Goal: Transaction & Acquisition: Purchase product/service

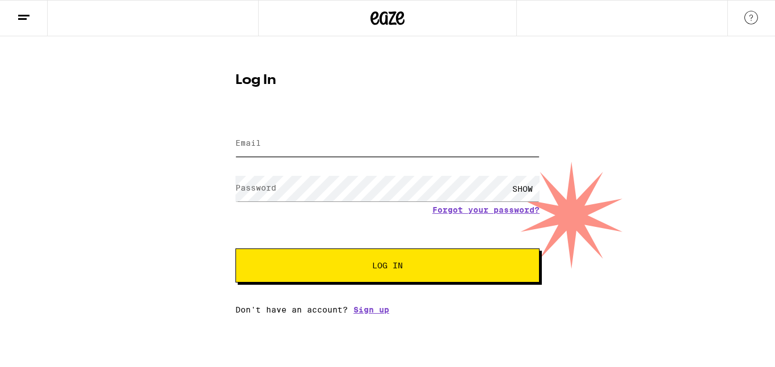
type input "asoydova@gmail.com"
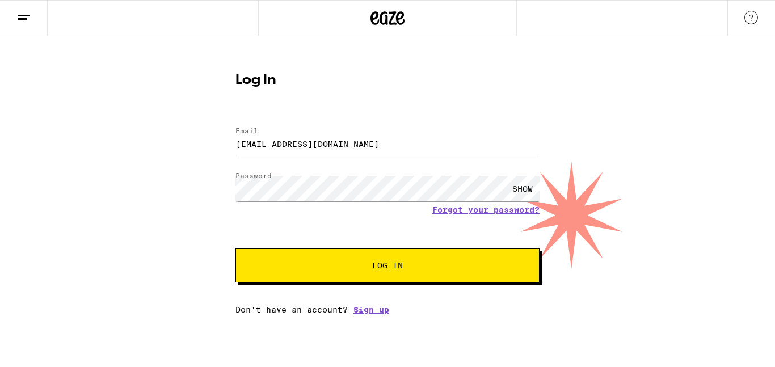
click at [378, 267] on span "Log In" at bounding box center [387, 265] width 31 height 8
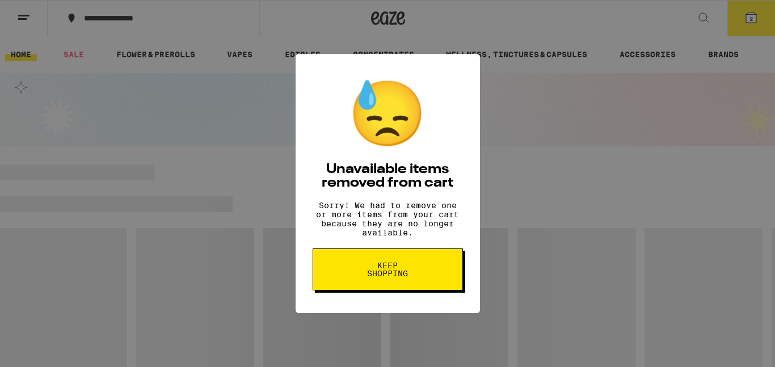
click at [402, 272] on span "Keep Shopping" at bounding box center [387, 269] width 58 height 16
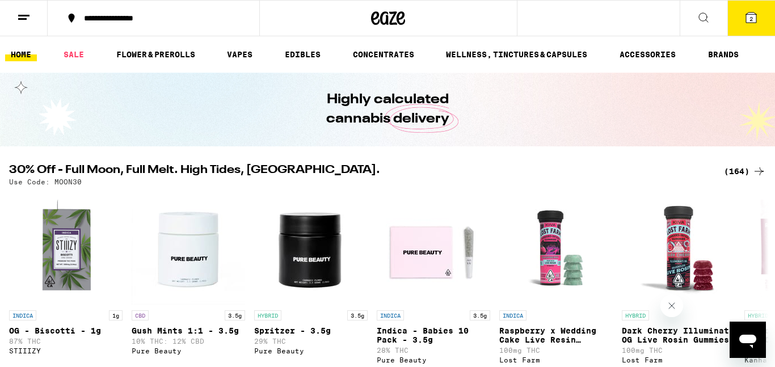
click at [700, 16] on icon at bounding box center [704, 18] width 14 height 14
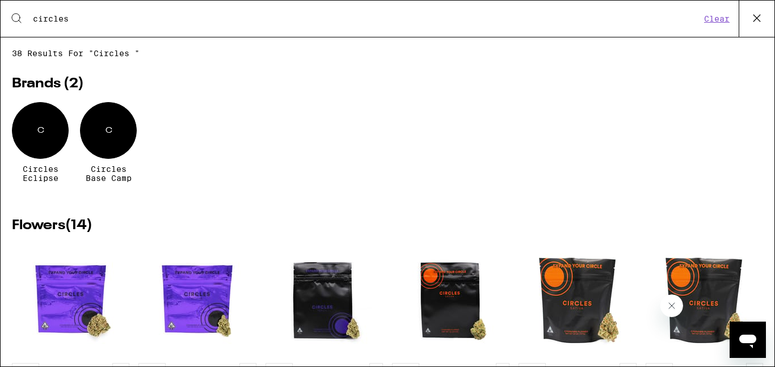
type input "circles"
click at [100, 157] on div "C" at bounding box center [108, 130] width 57 height 57
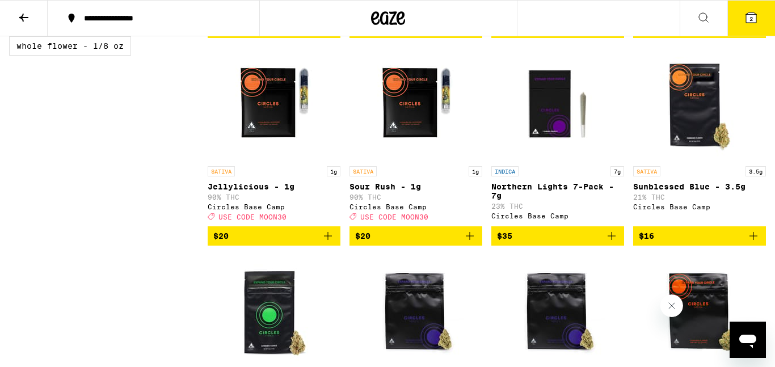
scroll to position [749, 0]
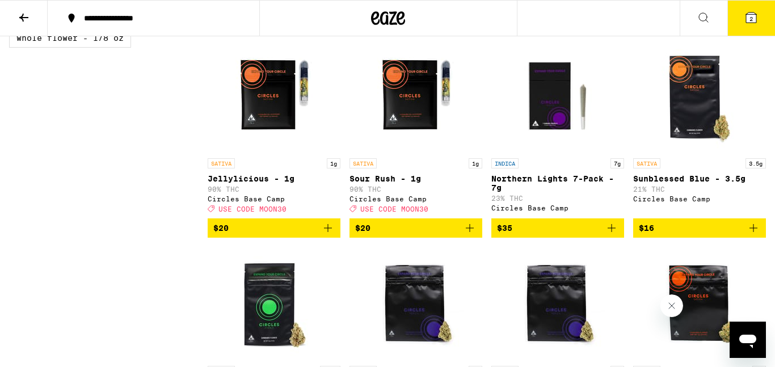
click at [609, 235] on icon "Add to bag" at bounding box center [612, 228] width 14 height 14
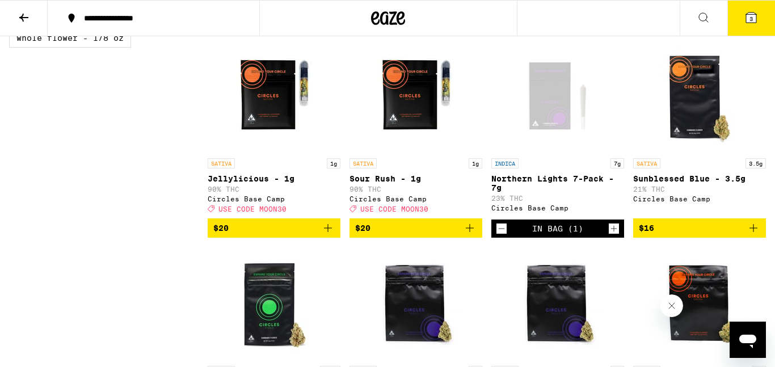
drag, startPoint x: 767, startPoint y: 127, endPoint x: 768, endPoint y: 134, distance: 6.8
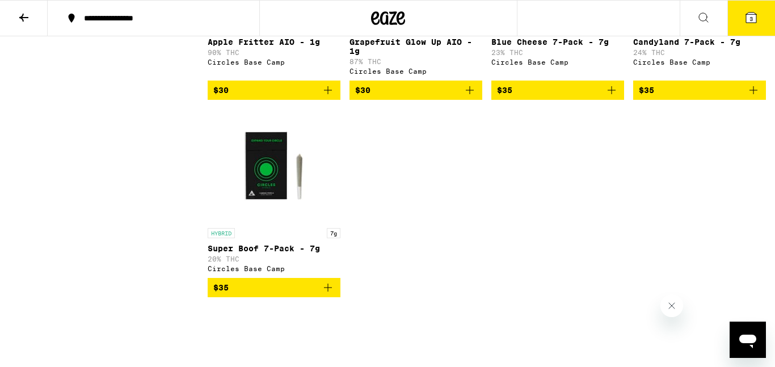
scroll to position [1698, 0]
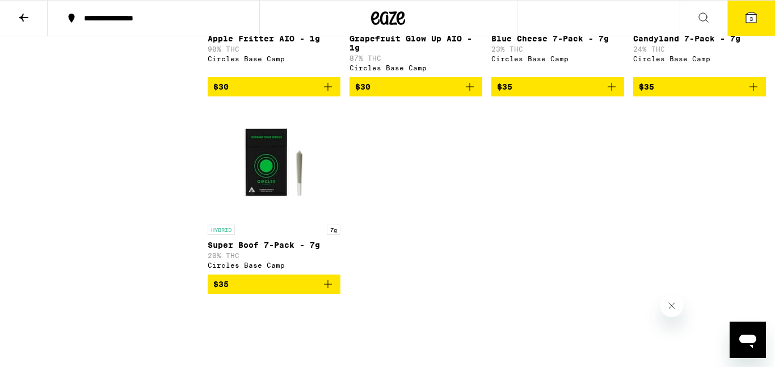
click at [283, 291] on span "$35" at bounding box center [273, 284] width 121 height 14
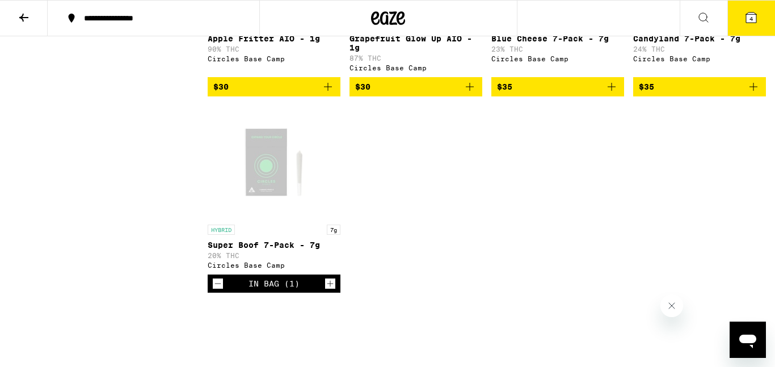
click at [751, 18] on span "4" at bounding box center [750, 18] width 3 height 7
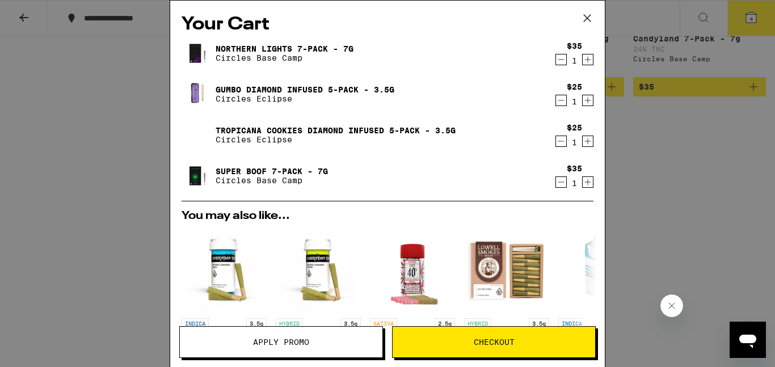
click at [561, 142] on icon "Decrement" at bounding box center [561, 141] width 10 height 14
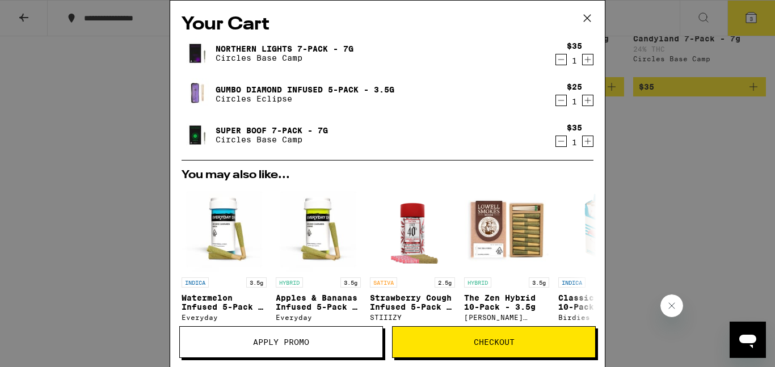
click at [559, 103] on icon "Decrement" at bounding box center [561, 101] width 10 height 14
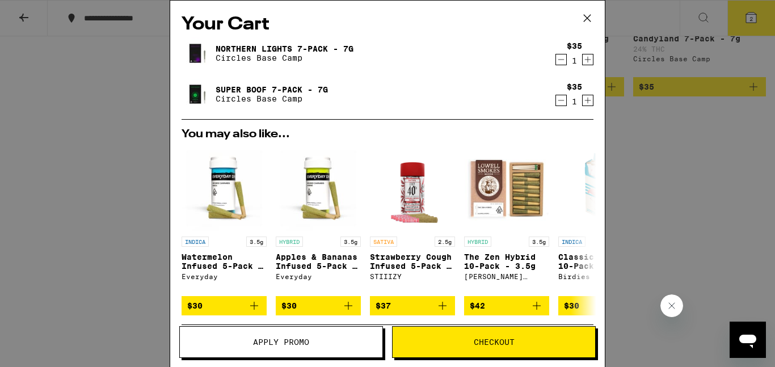
click at [493, 338] on span "Checkout" at bounding box center [494, 342] width 41 height 8
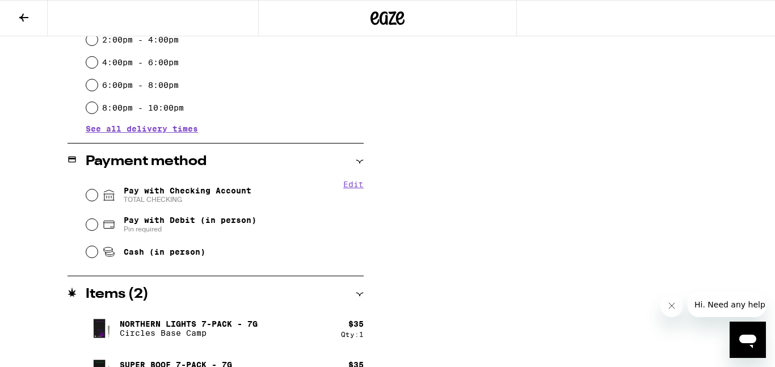
scroll to position [366, 0]
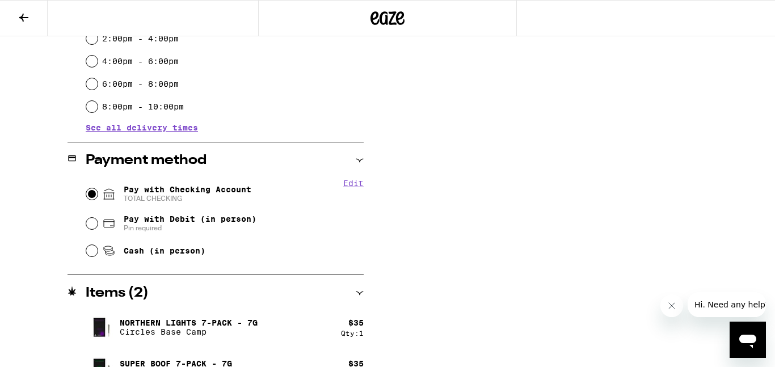
click at [88, 196] on input "Pay with Checking Account TOTAL CHECKING" at bounding box center [91, 193] width 11 height 11
radio input "true"
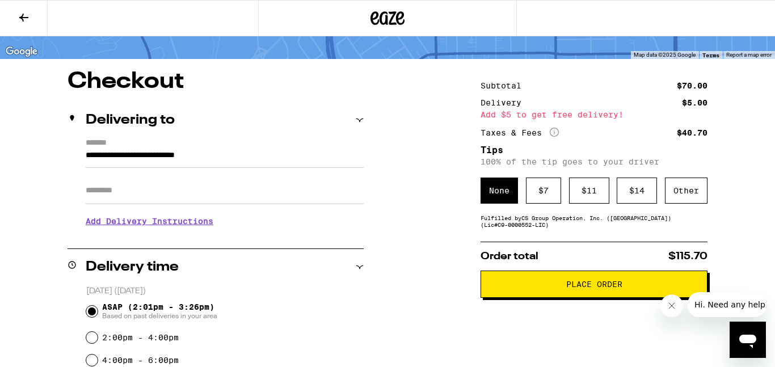
scroll to position [62, 0]
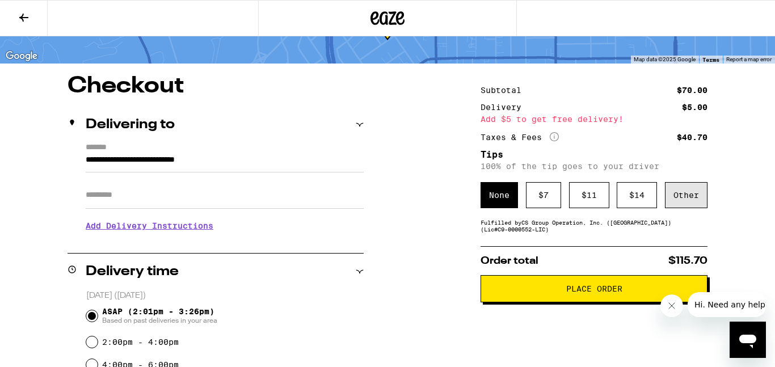
click at [680, 193] on div "Other" at bounding box center [686, 195] width 43 height 26
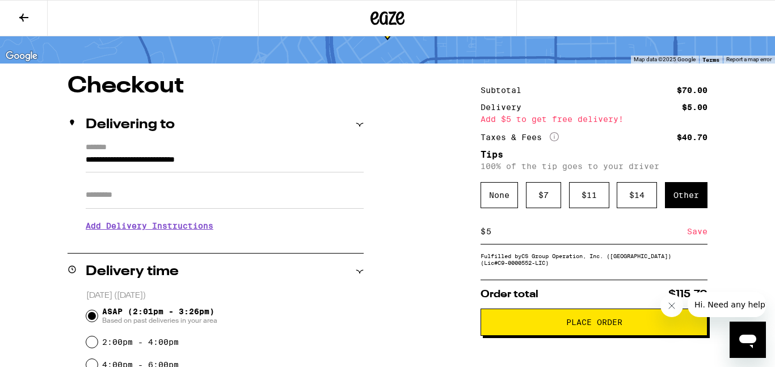
type input "5"
click at [587, 326] on span "Place Order" at bounding box center [594, 322] width 56 height 8
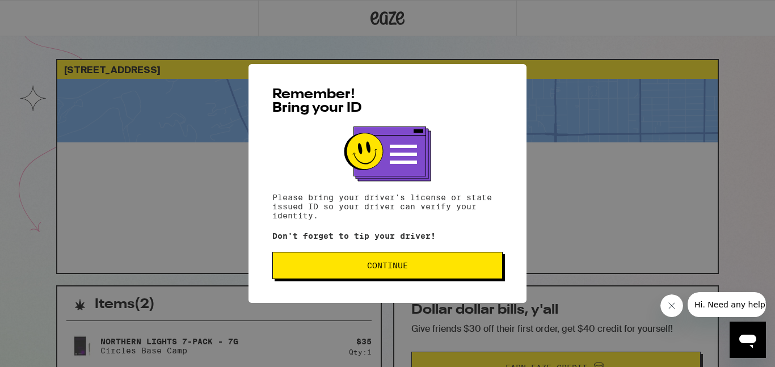
click at [445, 263] on span "Continue" at bounding box center [387, 265] width 211 height 8
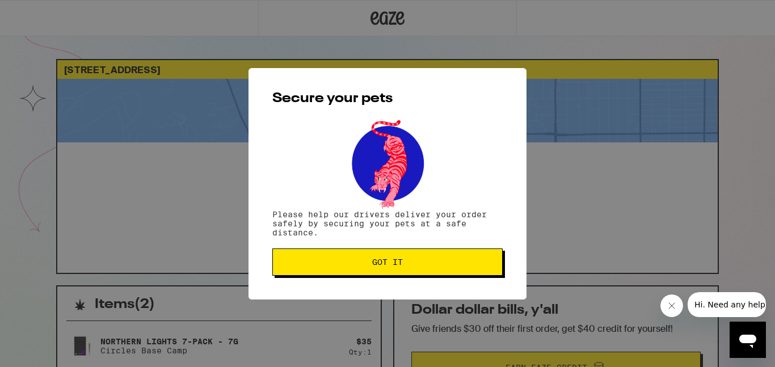
click at [430, 252] on button "Got it" at bounding box center [387, 261] width 230 height 27
